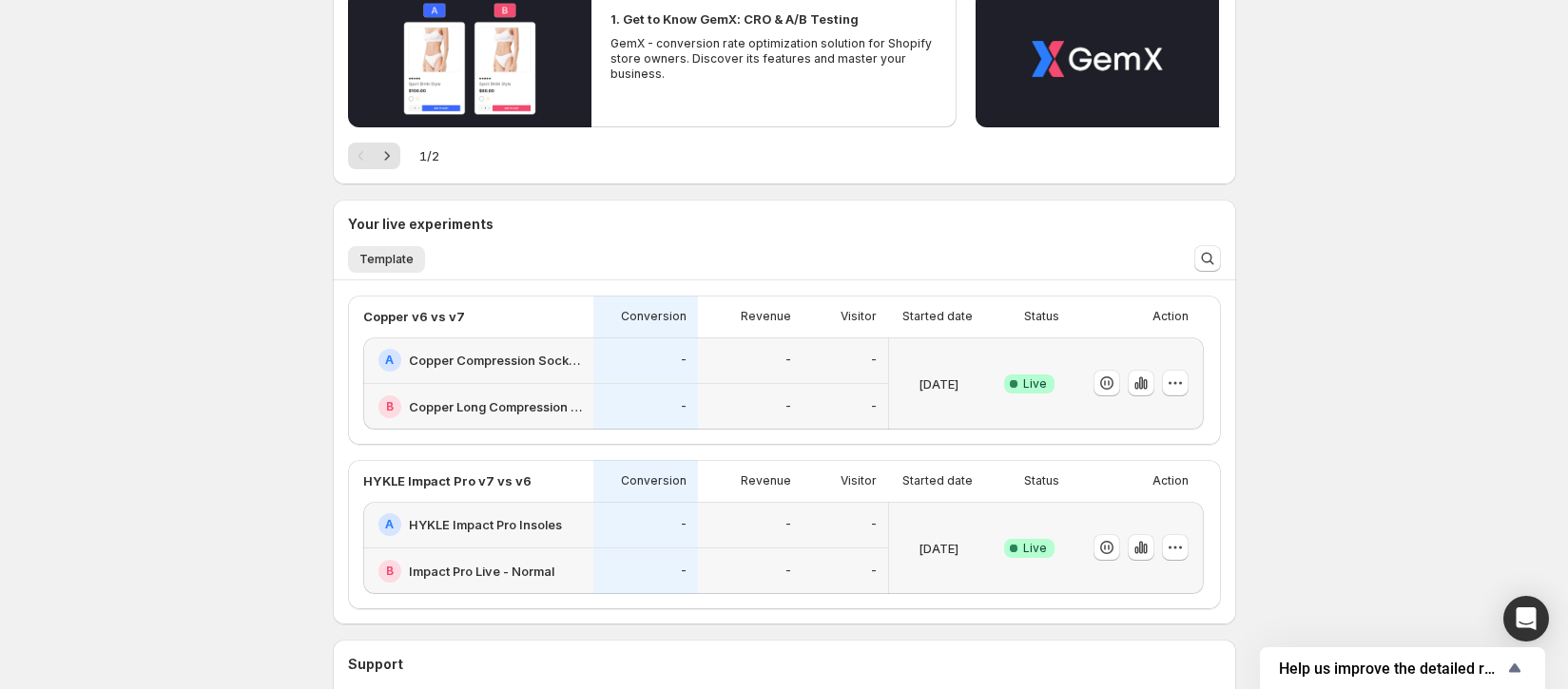
scroll to position [317, 0]
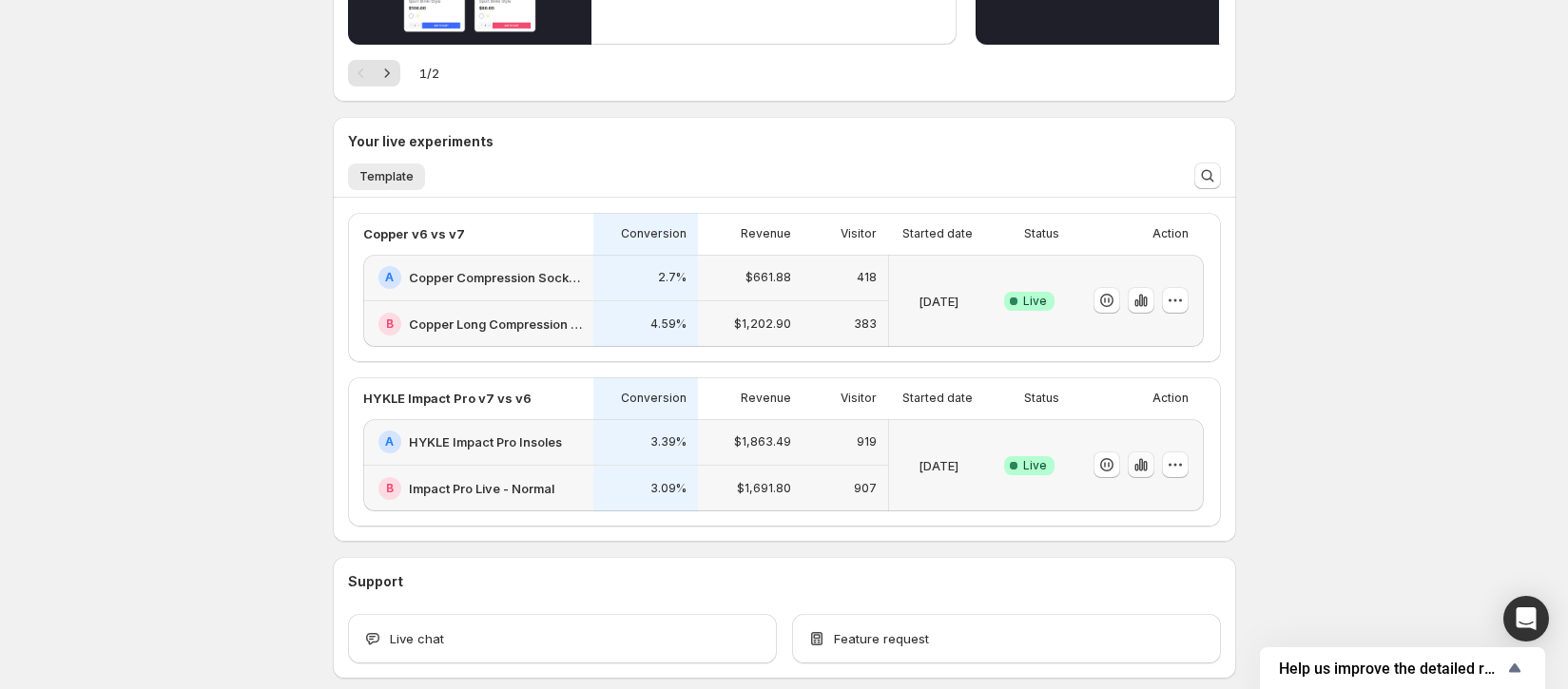
click at [1146, 465] on icon "button" at bounding box center [1141, 465] width 19 height 19
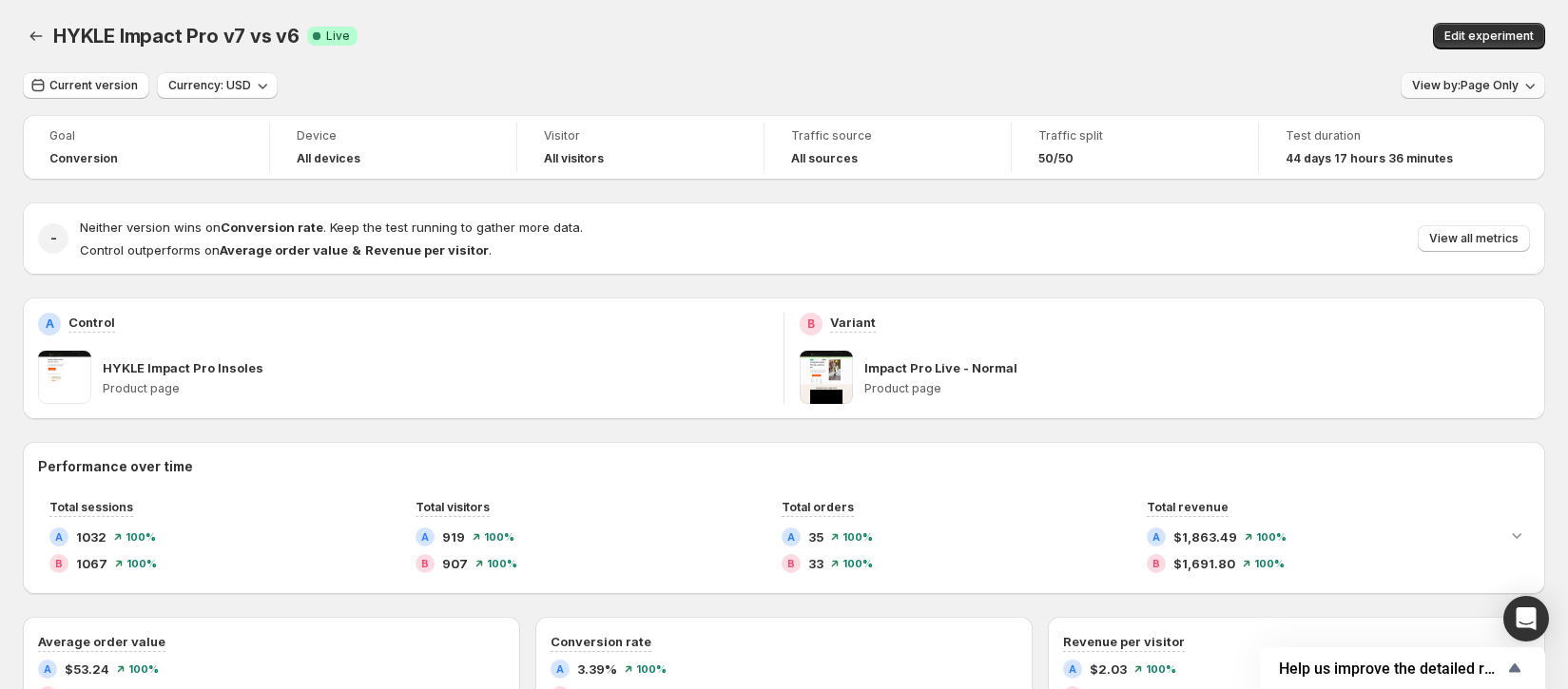
click at [1518, 81] on span "View by: Page Only" at bounding box center [1465, 86] width 106 height 15
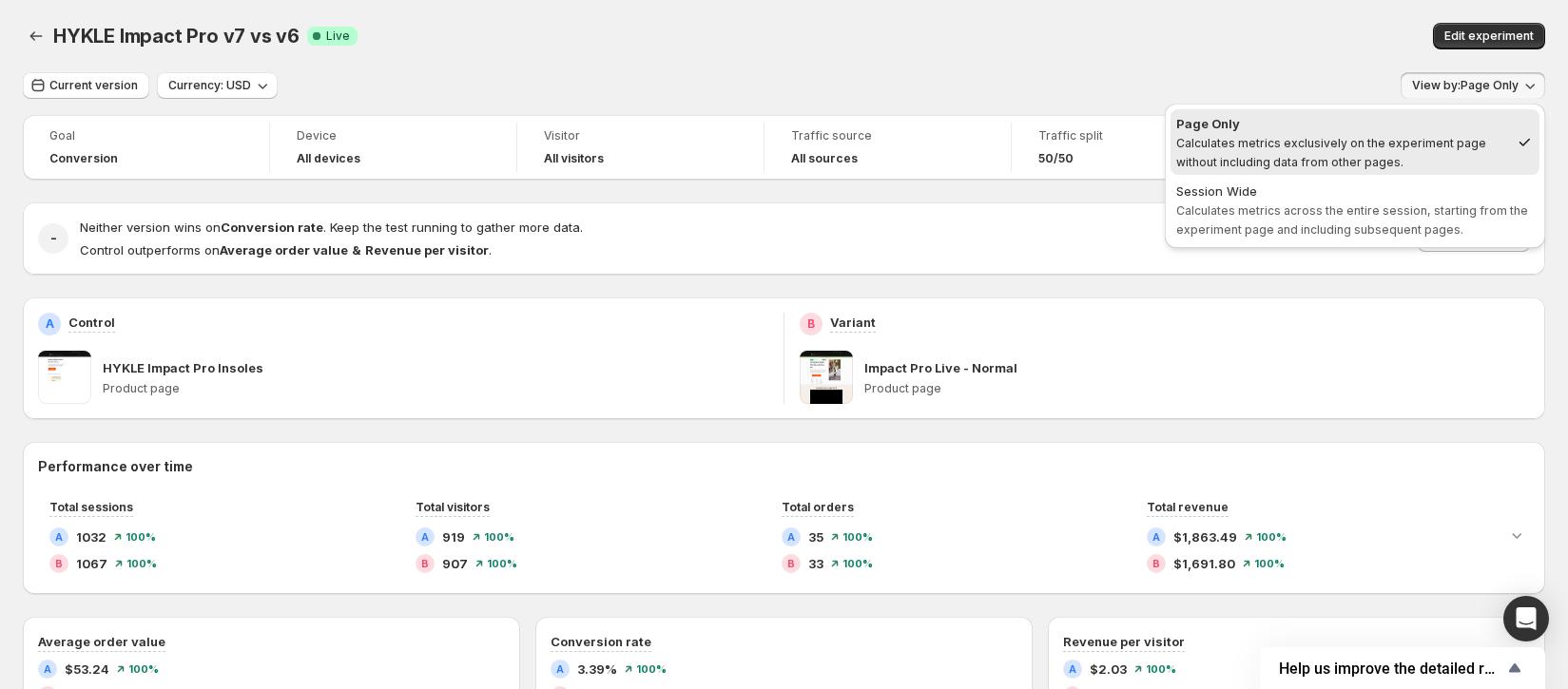
click at [1355, 34] on div "Edit experiment" at bounding box center [1222, 37] width 646 height 27
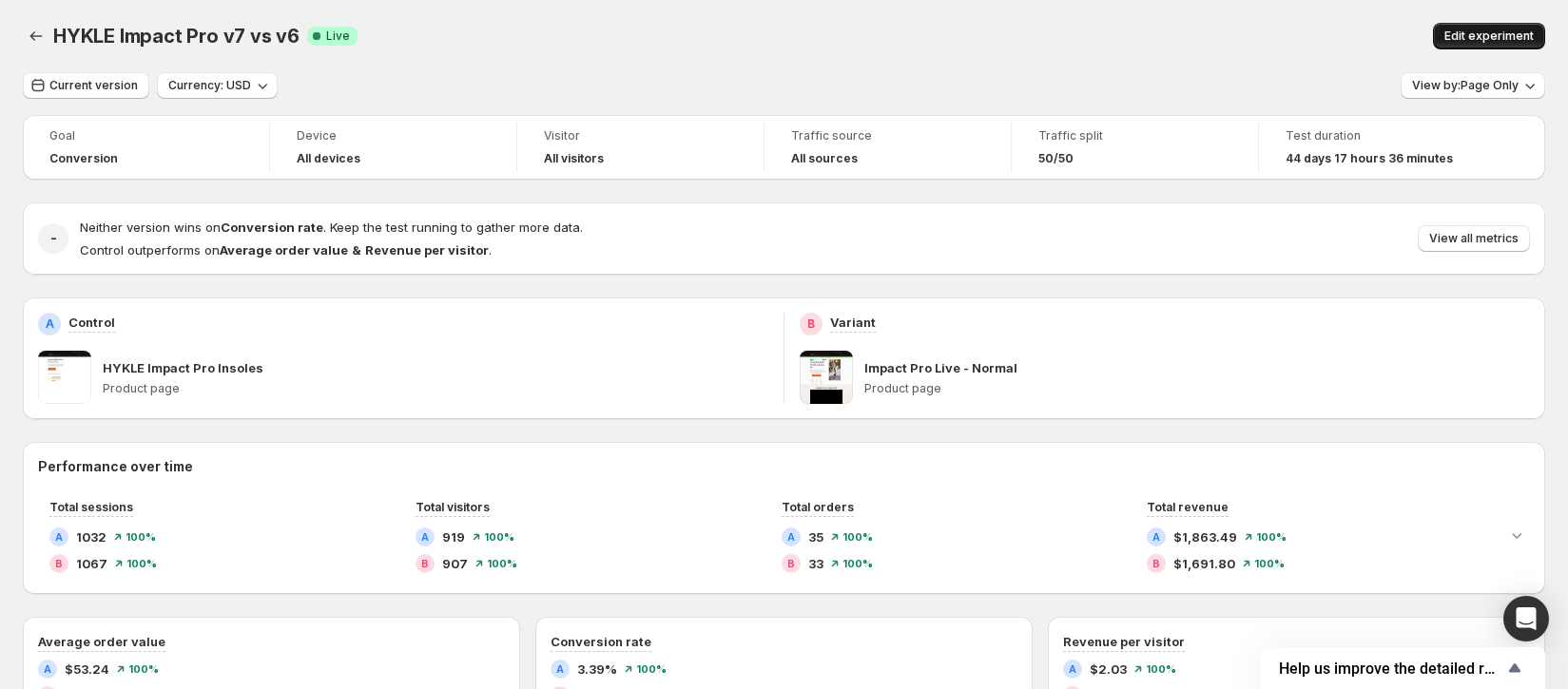
click at [1526, 26] on button "Edit experiment" at bounding box center [1489, 37] width 112 height 27
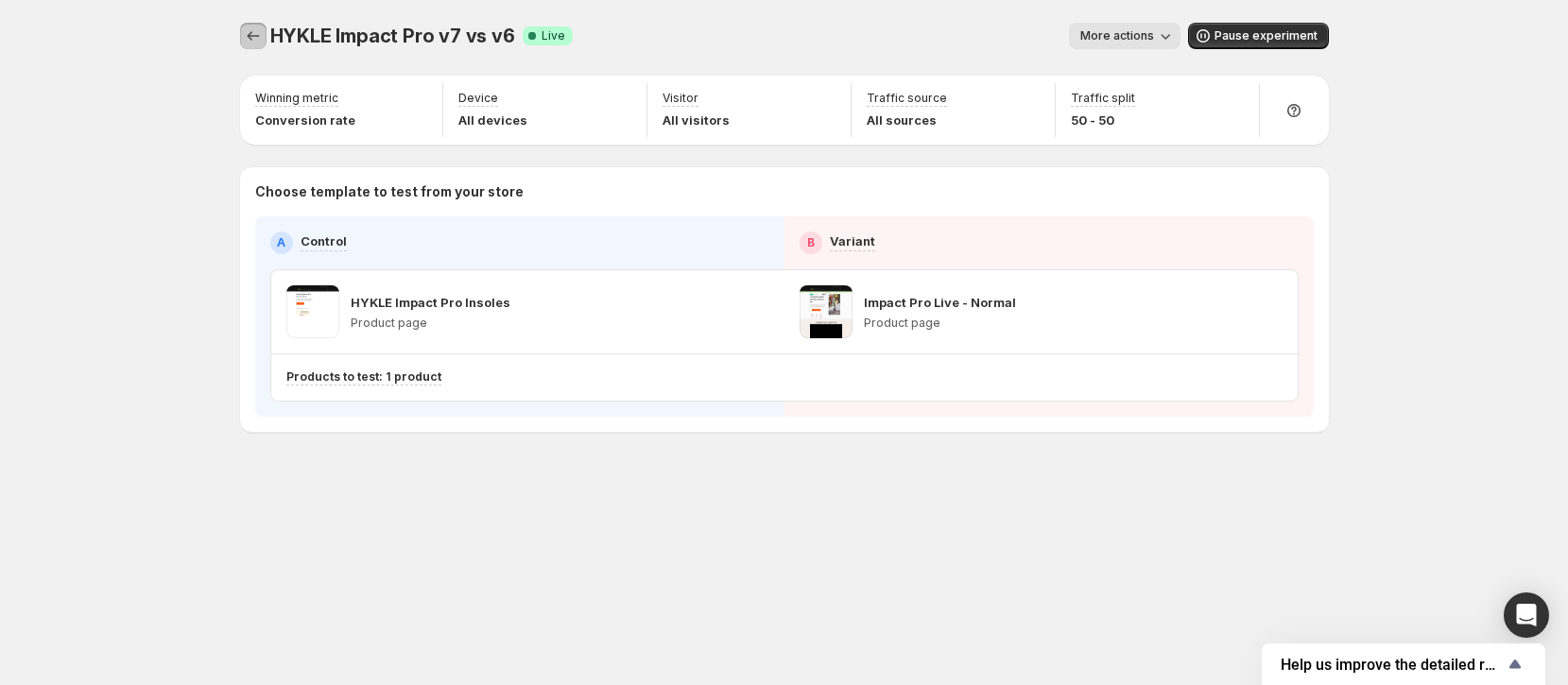
click at [251, 37] on icon "Experiments" at bounding box center [254, 37] width 19 height 19
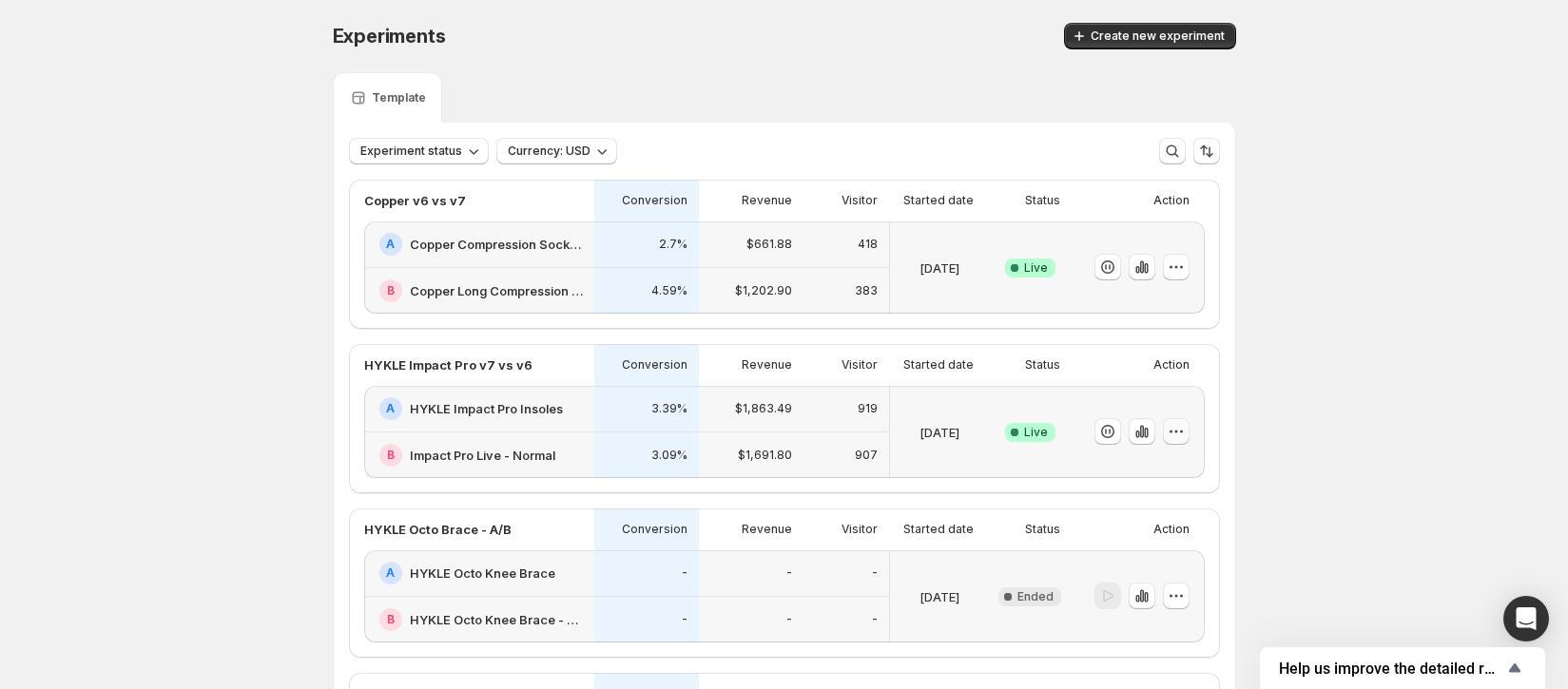
click at [1185, 430] on icon "button" at bounding box center [1176, 432] width 19 height 19
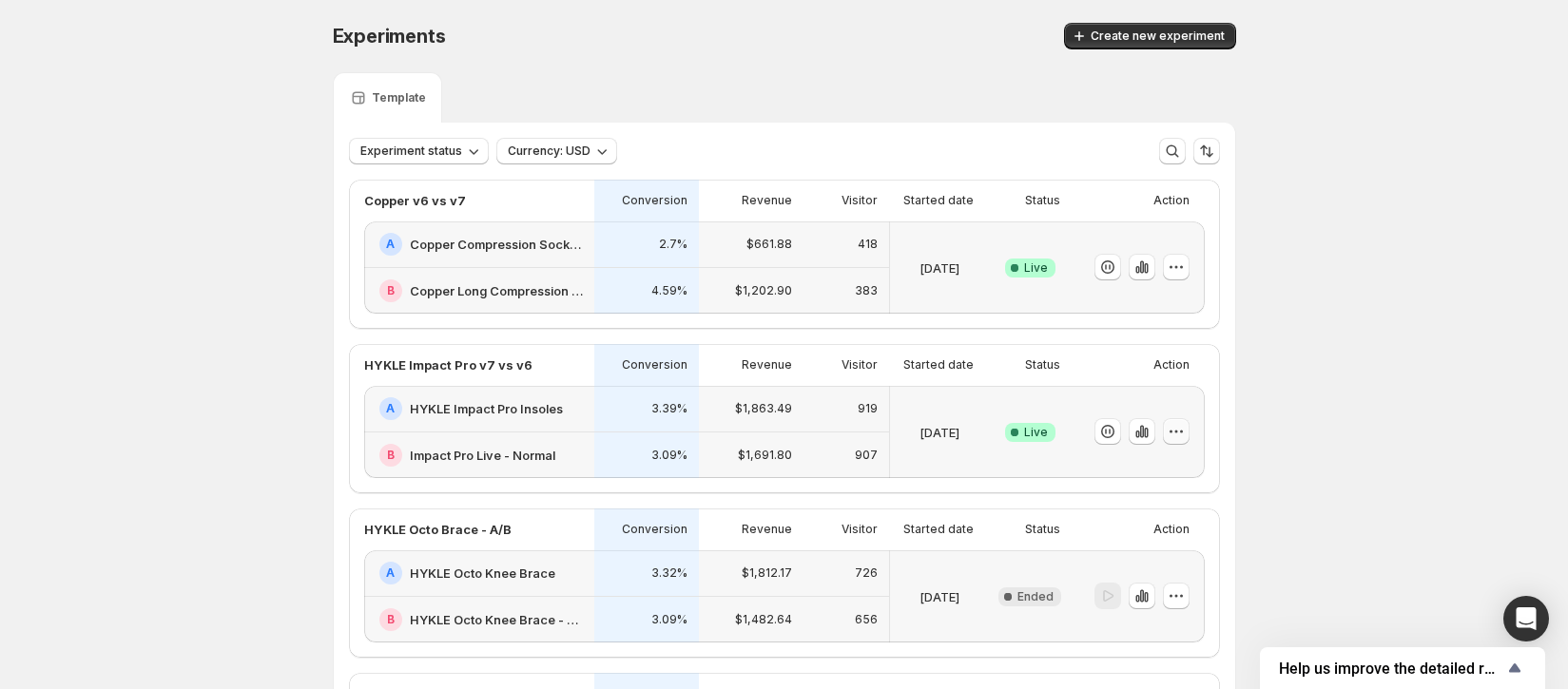
click at [1183, 426] on icon "button" at bounding box center [1176, 432] width 19 height 19
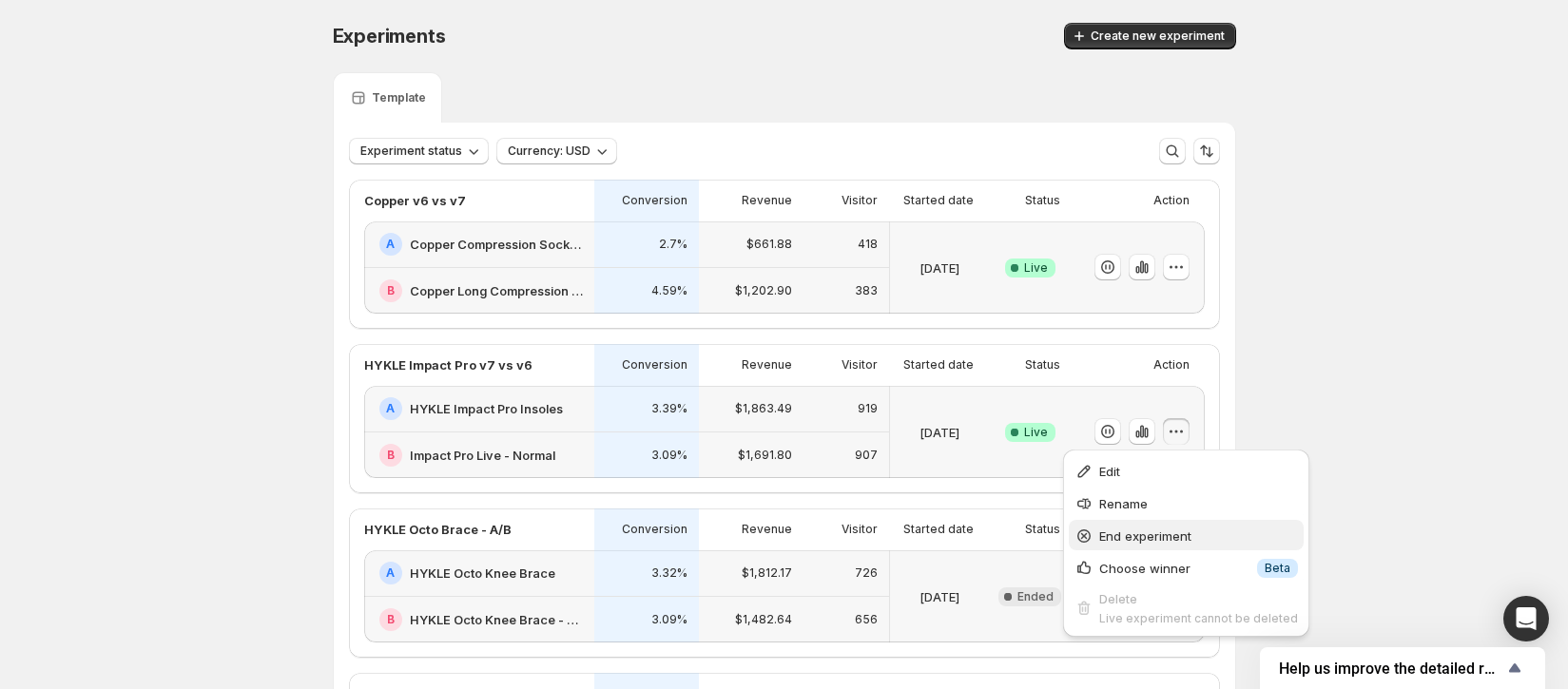
click at [1163, 536] on span "End experiment" at bounding box center [1144, 536] width 92 height 15
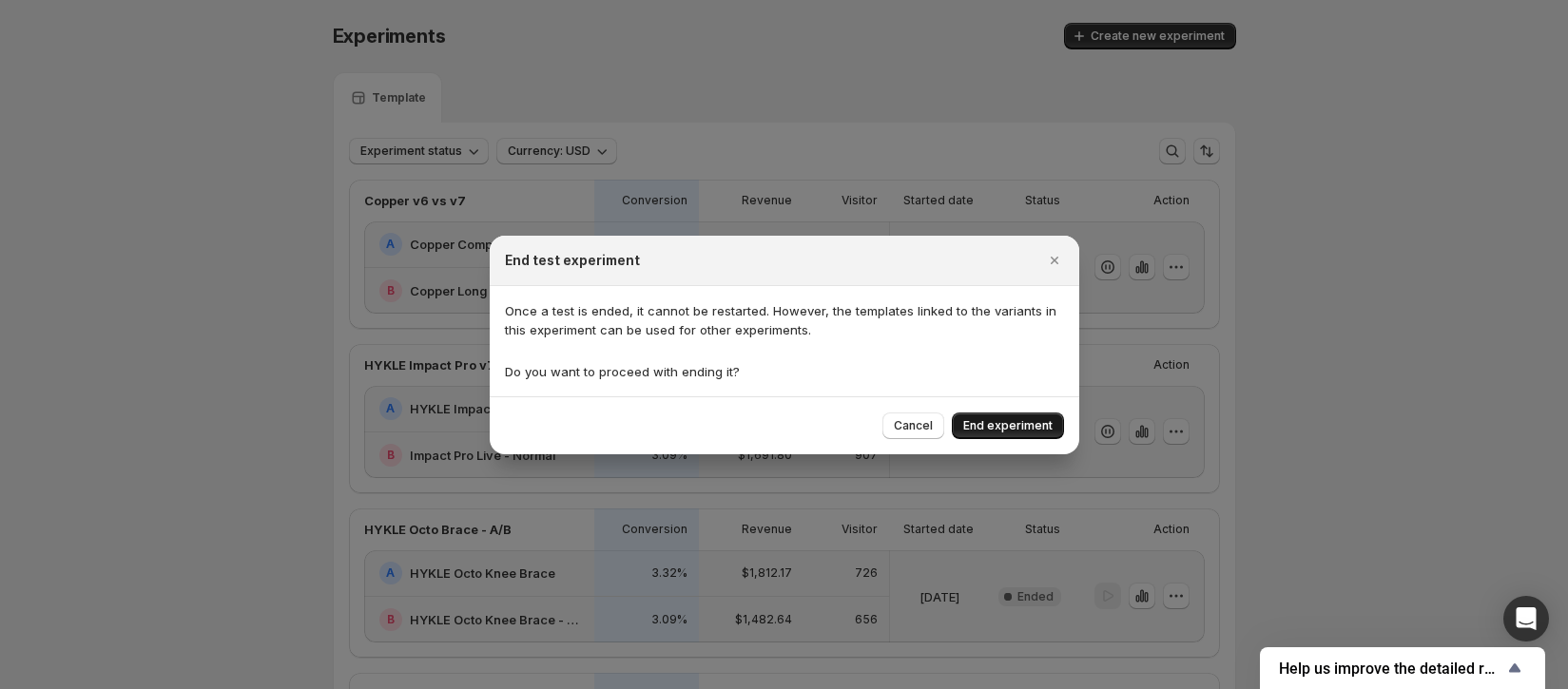
click at [1019, 428] on span "End experiment" at bounding box center [1008, 426] width 89 height 15
